Goal: Navigation & Orientation: Find specific page/section

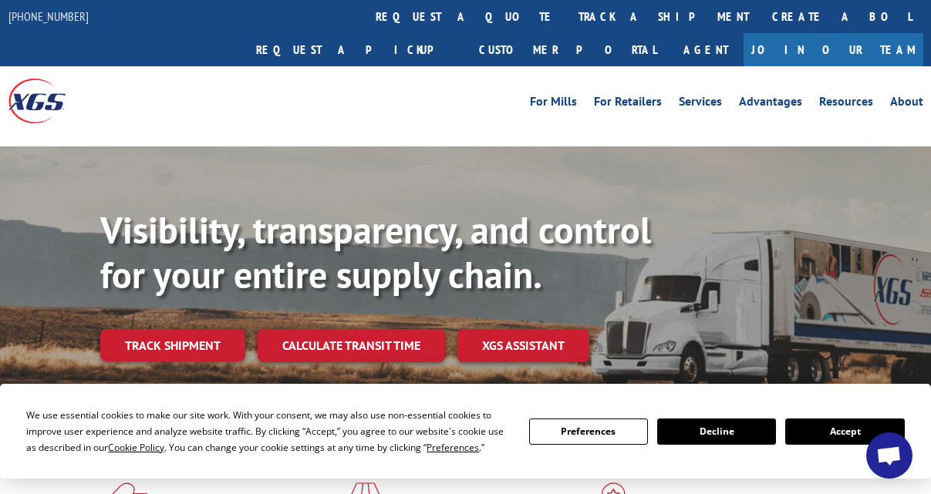
scroll to position [675, 0]
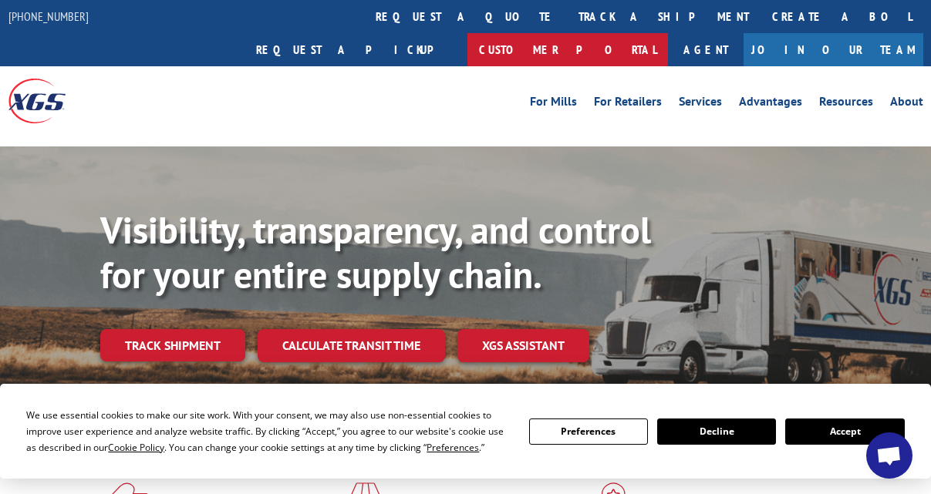
click at [668, 33] on link "Customer Portal" at bounding box center [567, 49] width 200 height 33
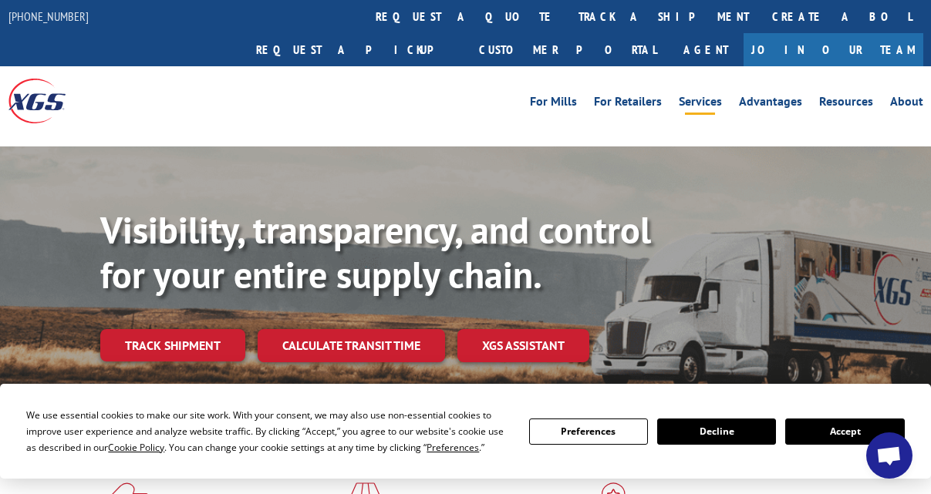
click at [705, 96] on link "Services" at bounding box center [700, 104] width 43 height 17
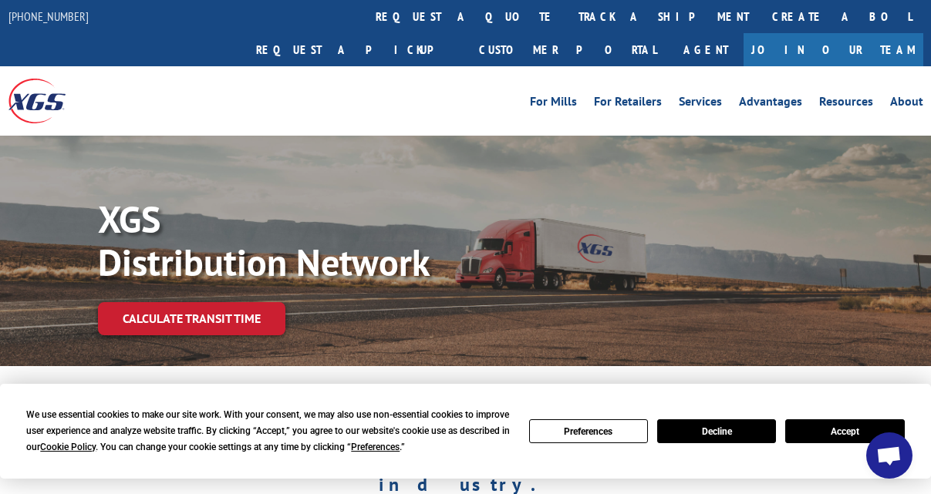
scroll to position [675, 0]
click at [817, 434] on button "Accept" at bounding box center [844, 431] width 119 height 24
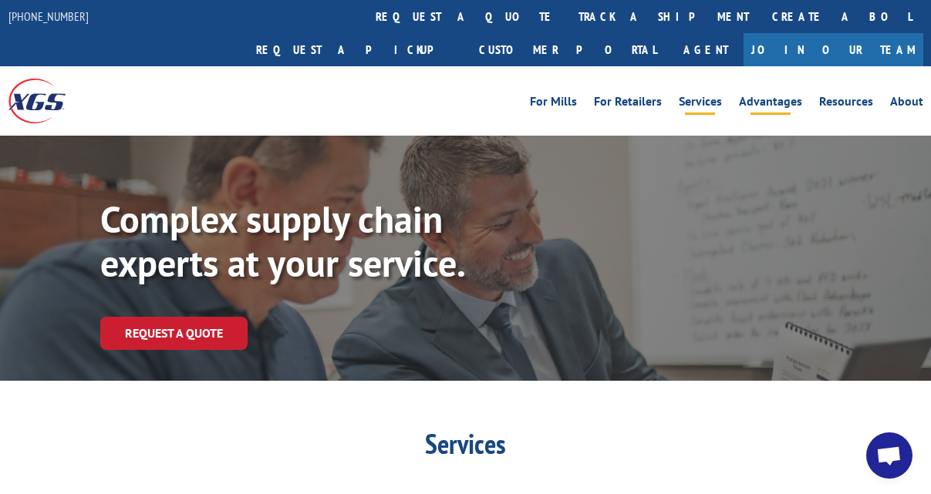
click at [753, 96] on link "Advantages" at bounding box center [770, 104] width 63 height 17
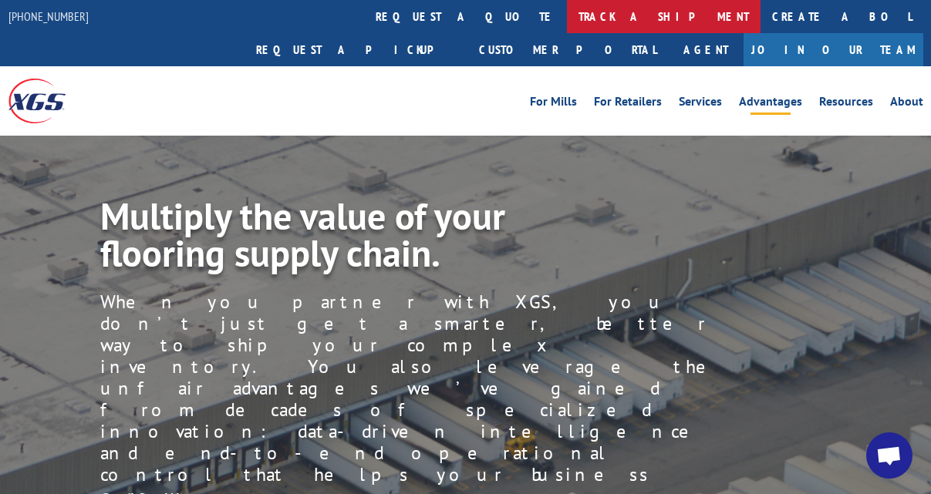
click at [567, 19] on link "track a shipment" at bounding box center [664, 16] width 194 height 33
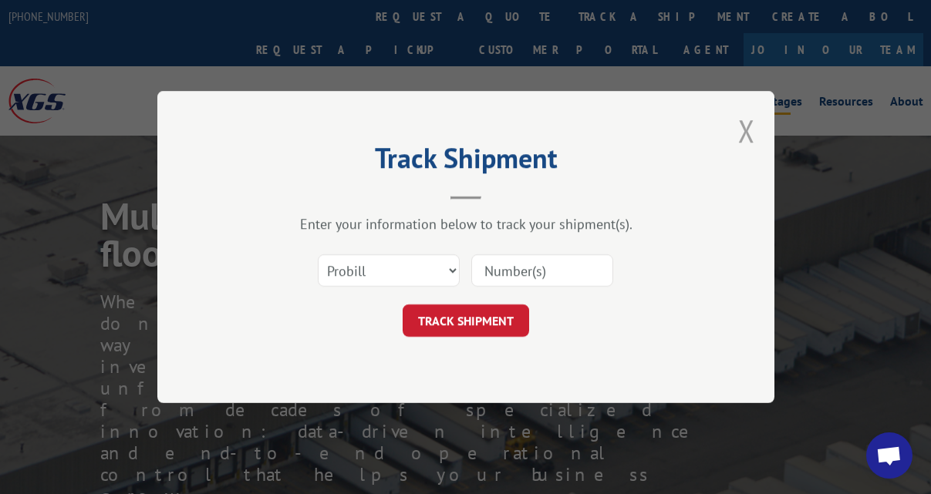
click at [745, 136] on button "Close modal" at bounding box center [746, 130] width 17 height 41
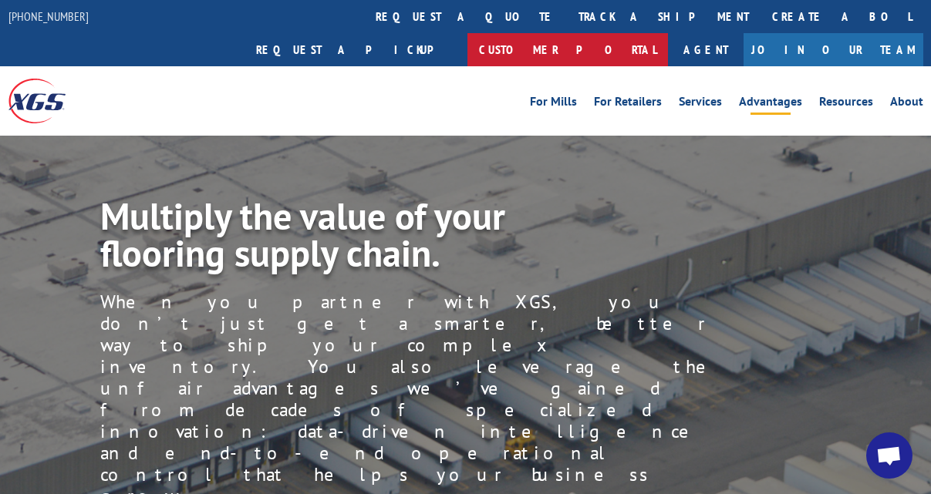
click at [668, 33] on link "Customer Portal" at bounding box center [567, 49] width 200 height 33
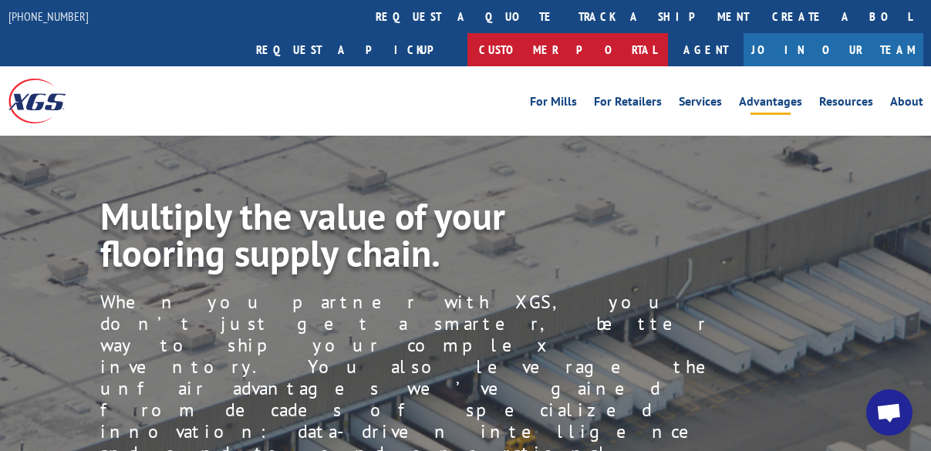
scroll to position [254, 0]
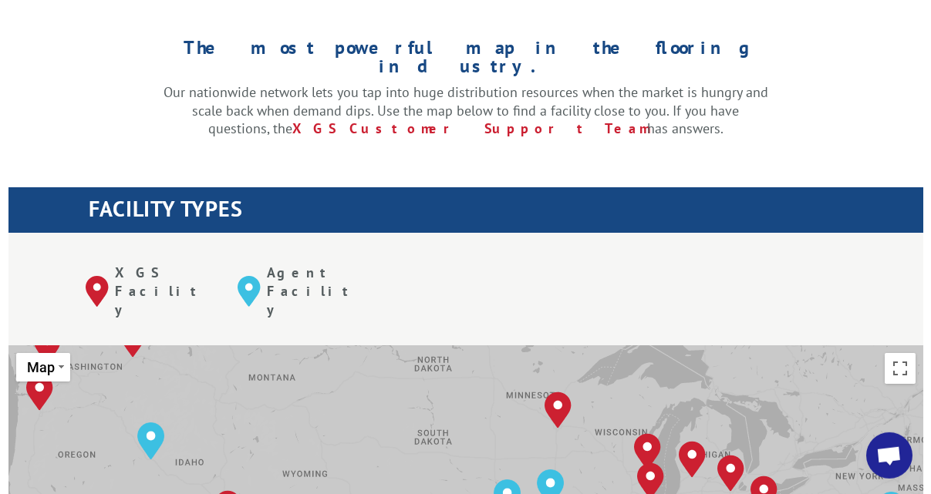
scroll to position [551, 0]
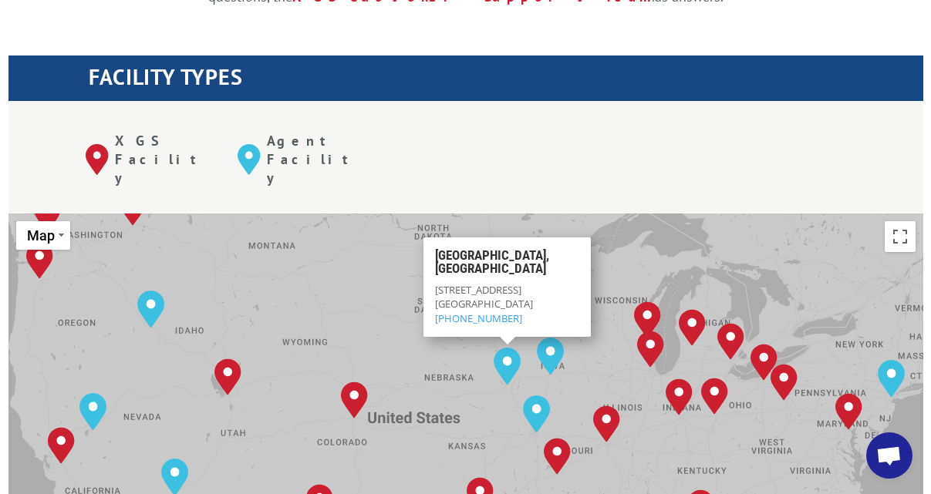
drag, startPoint x: 588, startPoint y: 293, endPoint x: 379, endPoint y: 254, distance: 212.5
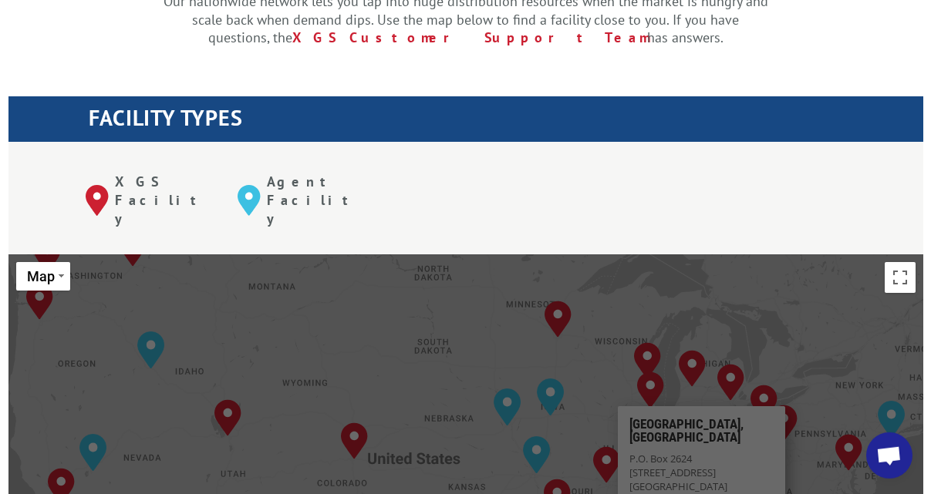
scroll to position [629, 0]
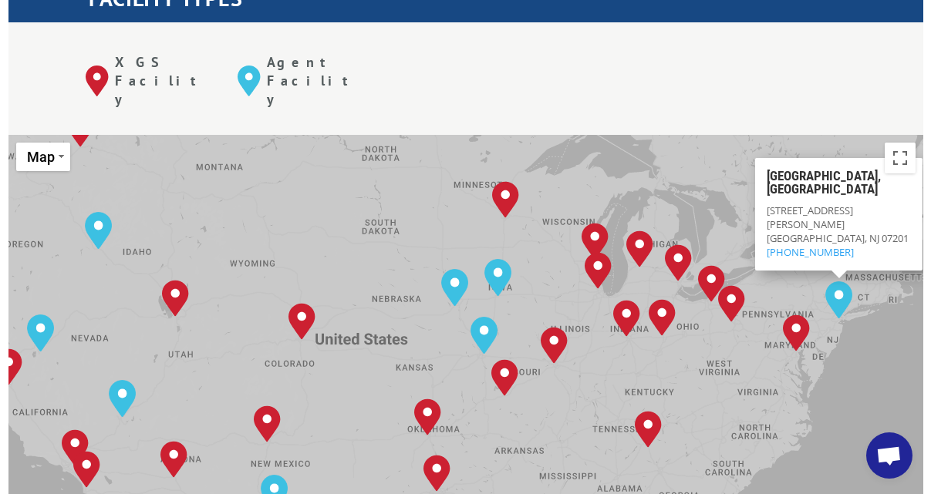
click at [767, 216] on div "[GEOGRAPHIC_DATA], [GEOGRAPHIC_DATA] [GEOGRAPHIC_DATA], [GEOGRAPHIC_DATA] [GEOG…" at bounding box center [465, 388] width 914 height 507
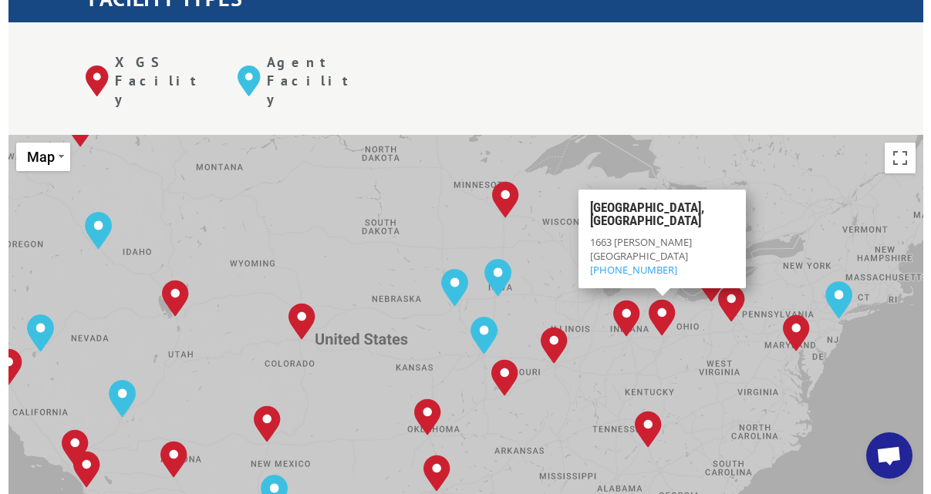
click at [776, 214] on div "[GEOGRAPHIC_DATA], [GEOGRAPHIC_DATA] [GEOGRAPHIC_DATA], [GEOGRAPHIC_DATA] [GEOG…" at bounding box center [465, 388] width 914 height 507
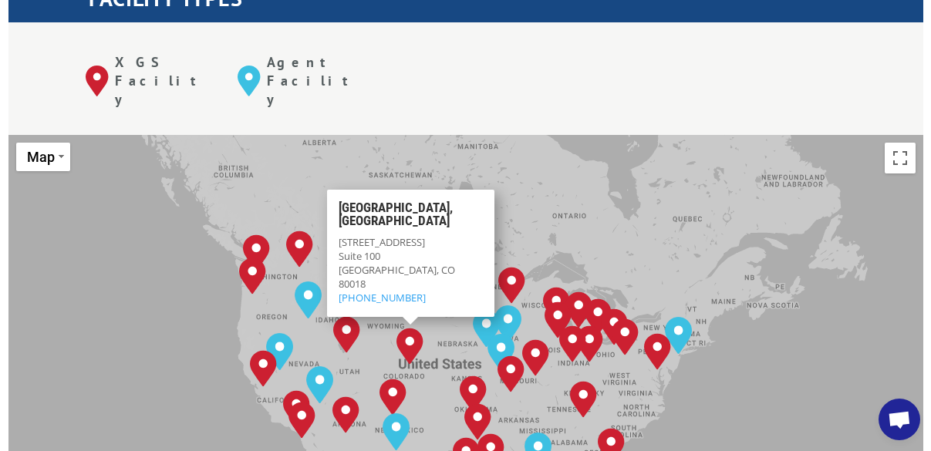
scroll to position [324, 0]
